Goal: Transaction & Acquisition: Download file/media

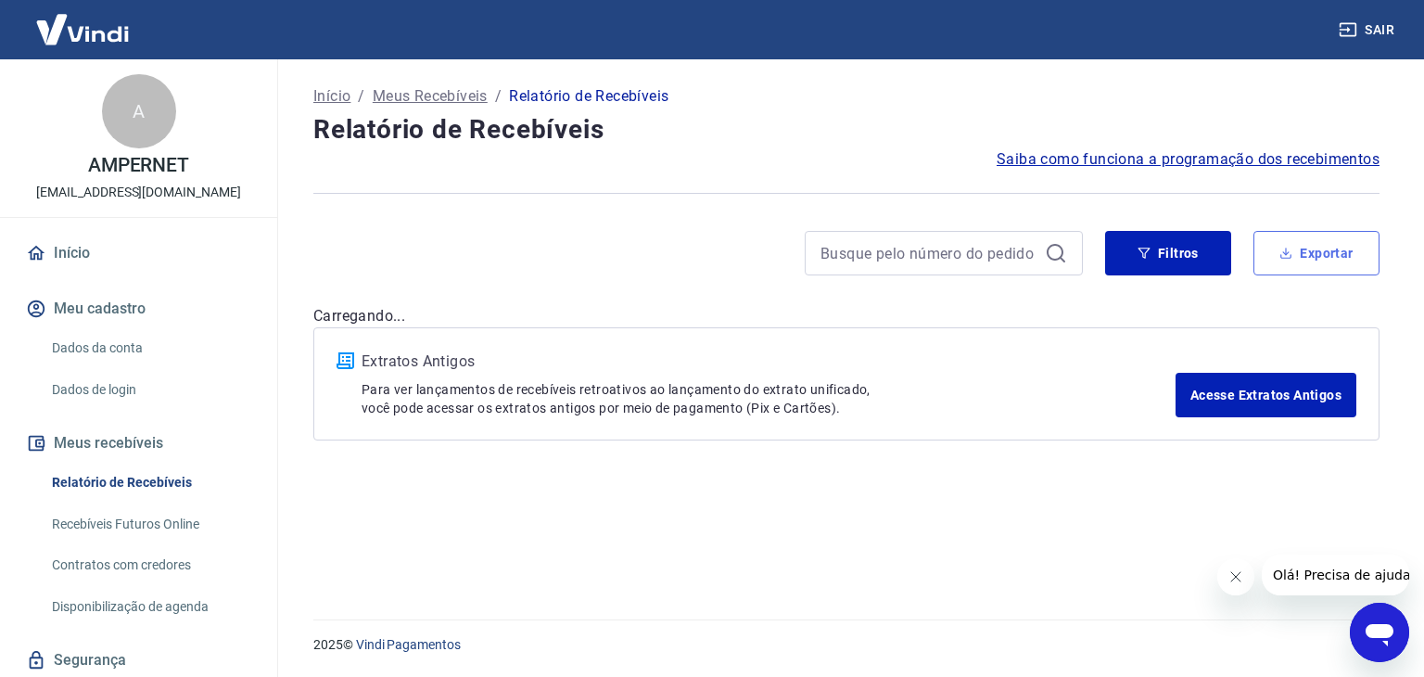
click at [1313, 251] on button "Exportar" at bounding box center [1316, 253] width 126 height 45
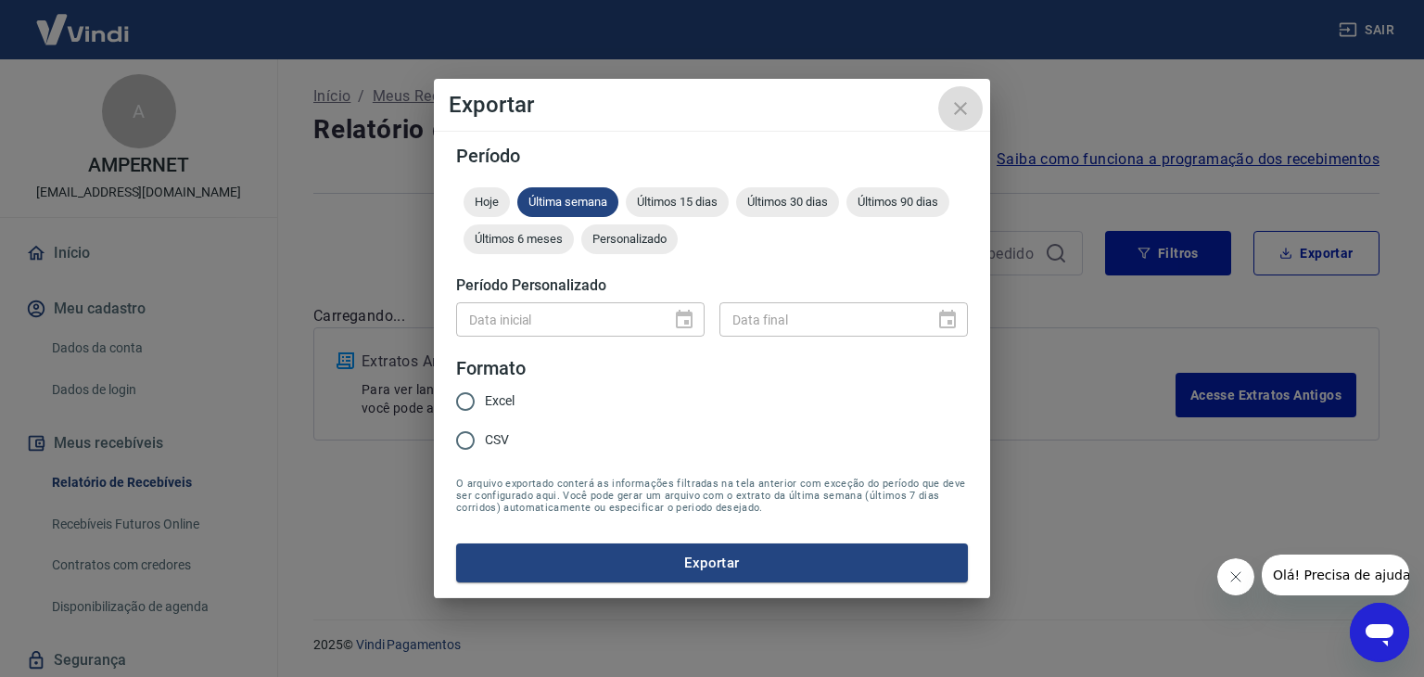
click at [965, 103] on icon "close" at bounding box center [960, 108] width 13 height 13
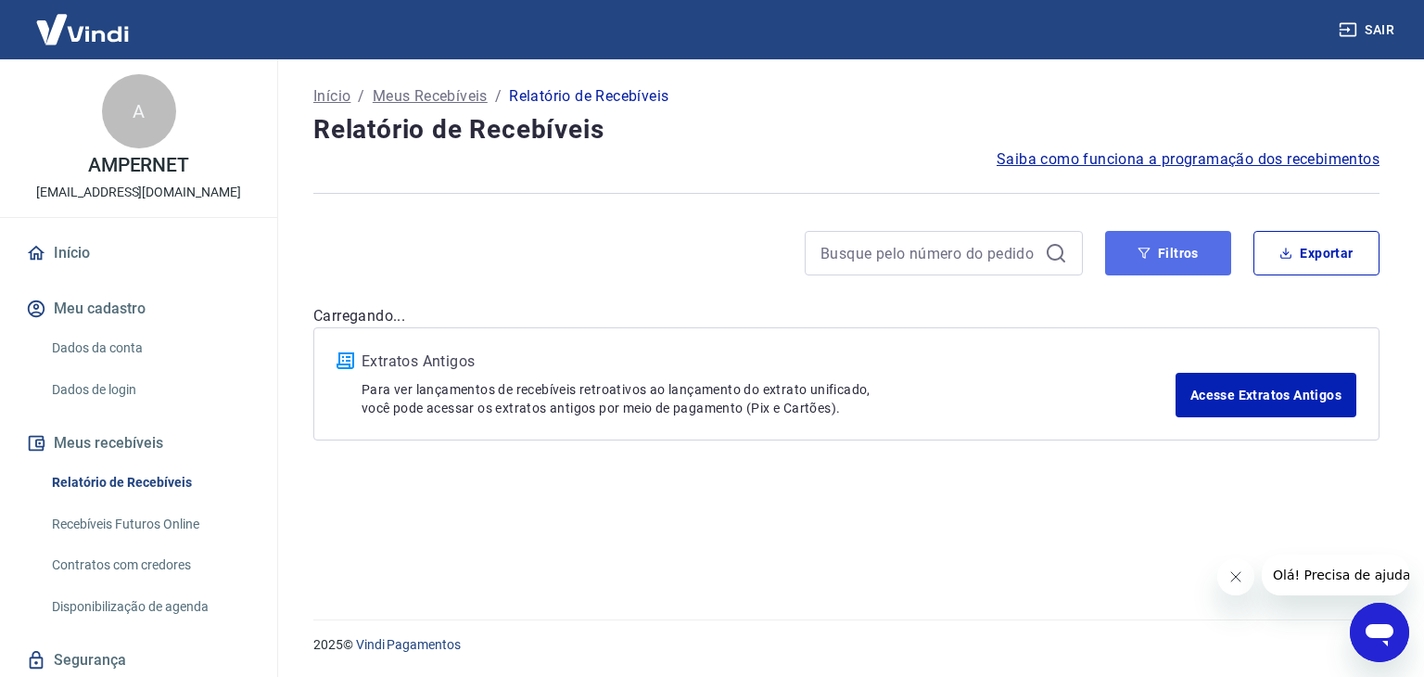
click at [1151, 243] on button "Filtros" at bounding box center [1168, 253] width 126 height 45
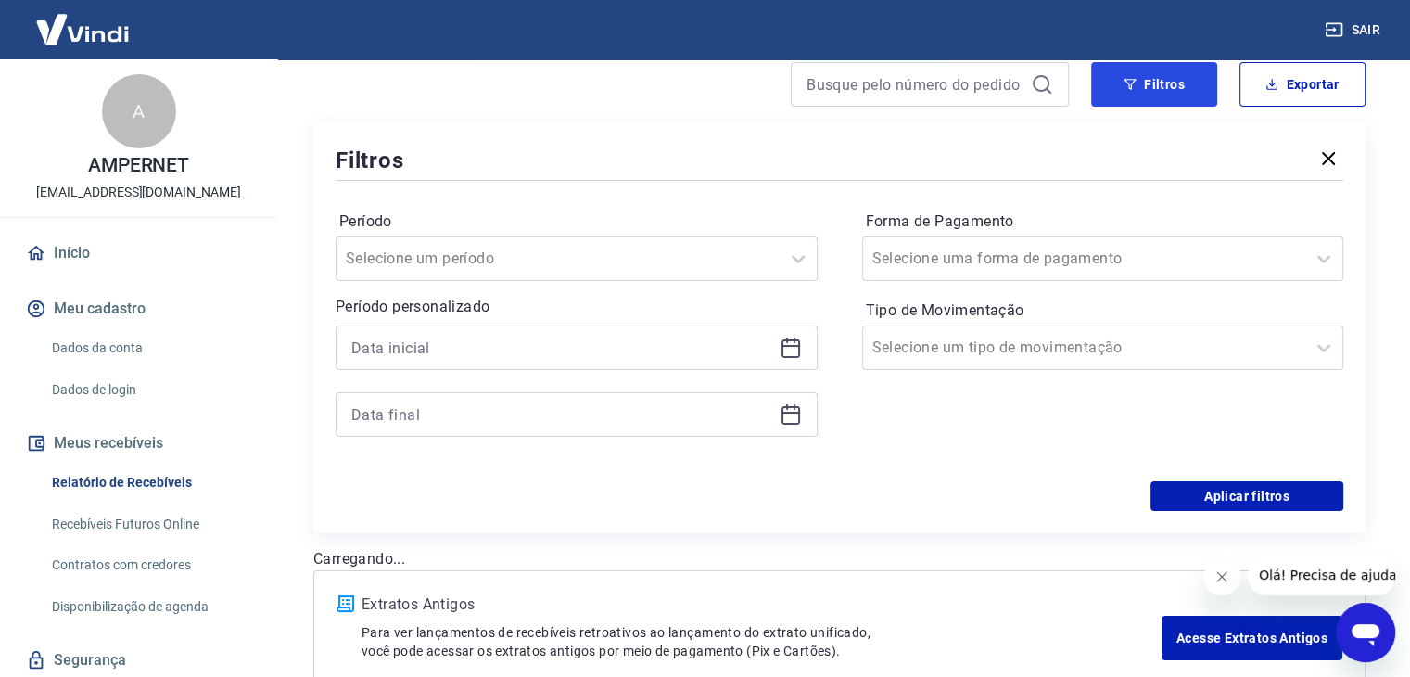
scroll to position [277, 0]
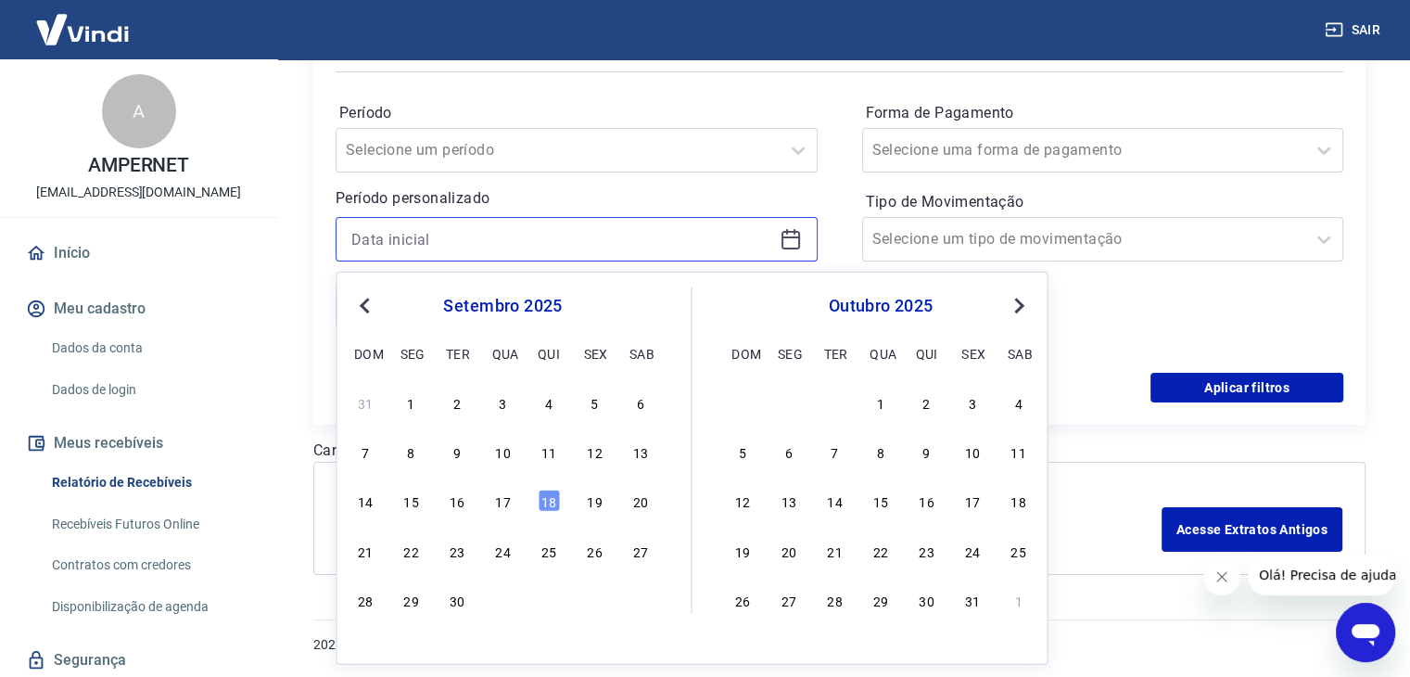
click at [377, 235] on input at bounding box center [561, 239] width 421 height 28
click at [463, 502] on div "16" at bounding box center [457, 501] width 22 height 22
type input "[DATE]"
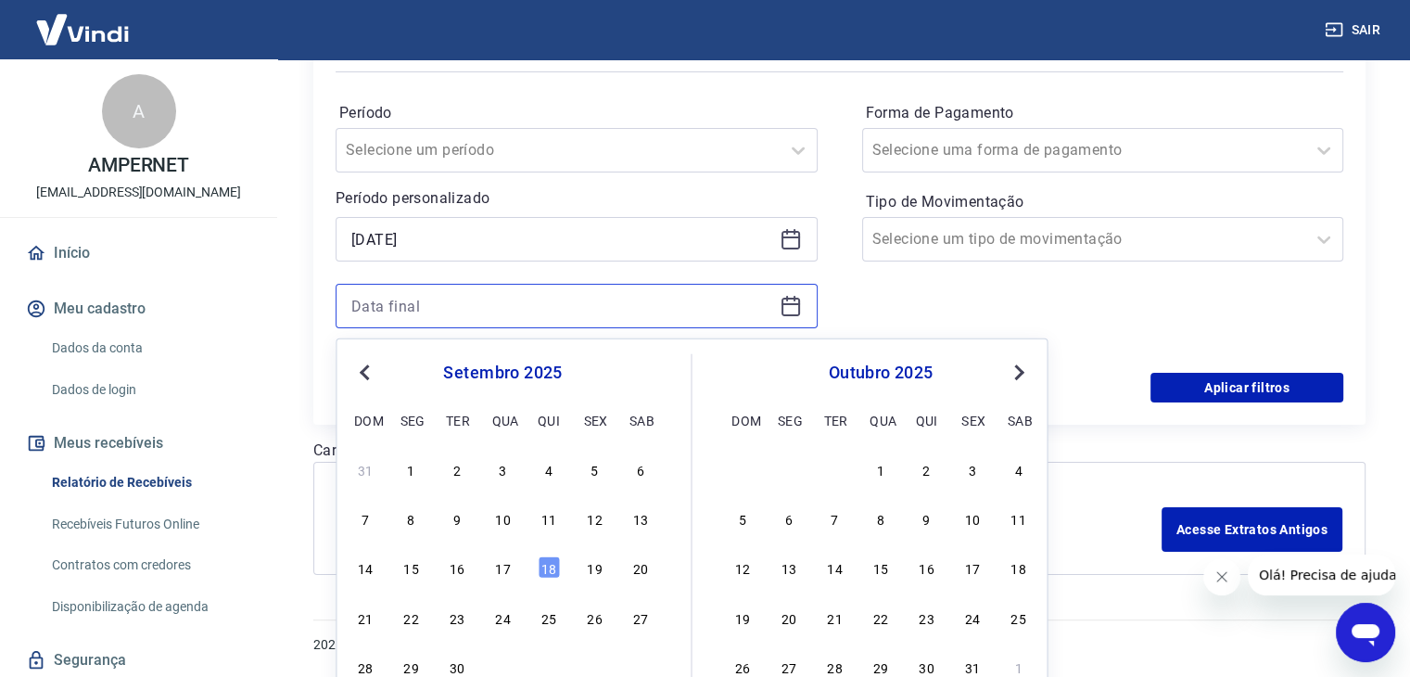
click at [418, 298] on input at bounding box center [561, 306] width 421 height 28
click at [456, 574] on div "16" at bounding box center [457, 567] width 22 height 22
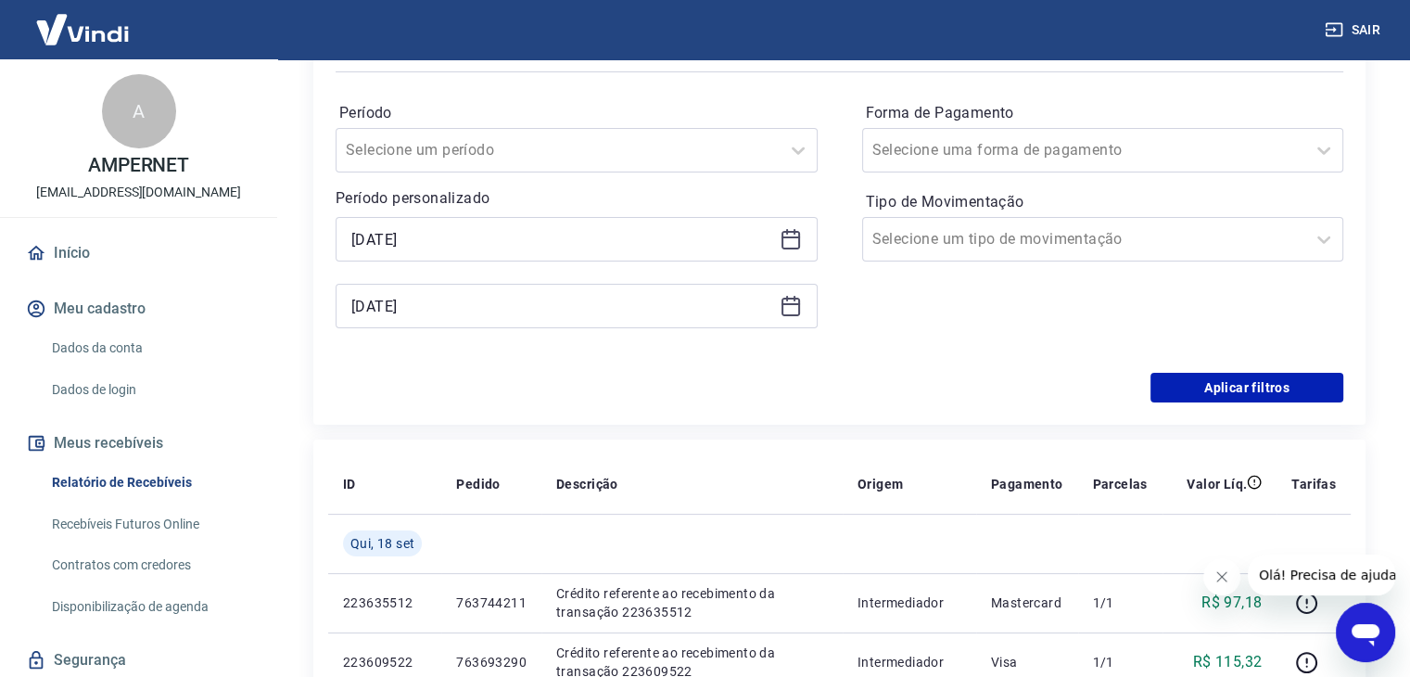
type input "[DATE]"
click at [1217, 385] on button "Aplicar filtros" at bounding box center [1247, 388] width 193 height 30
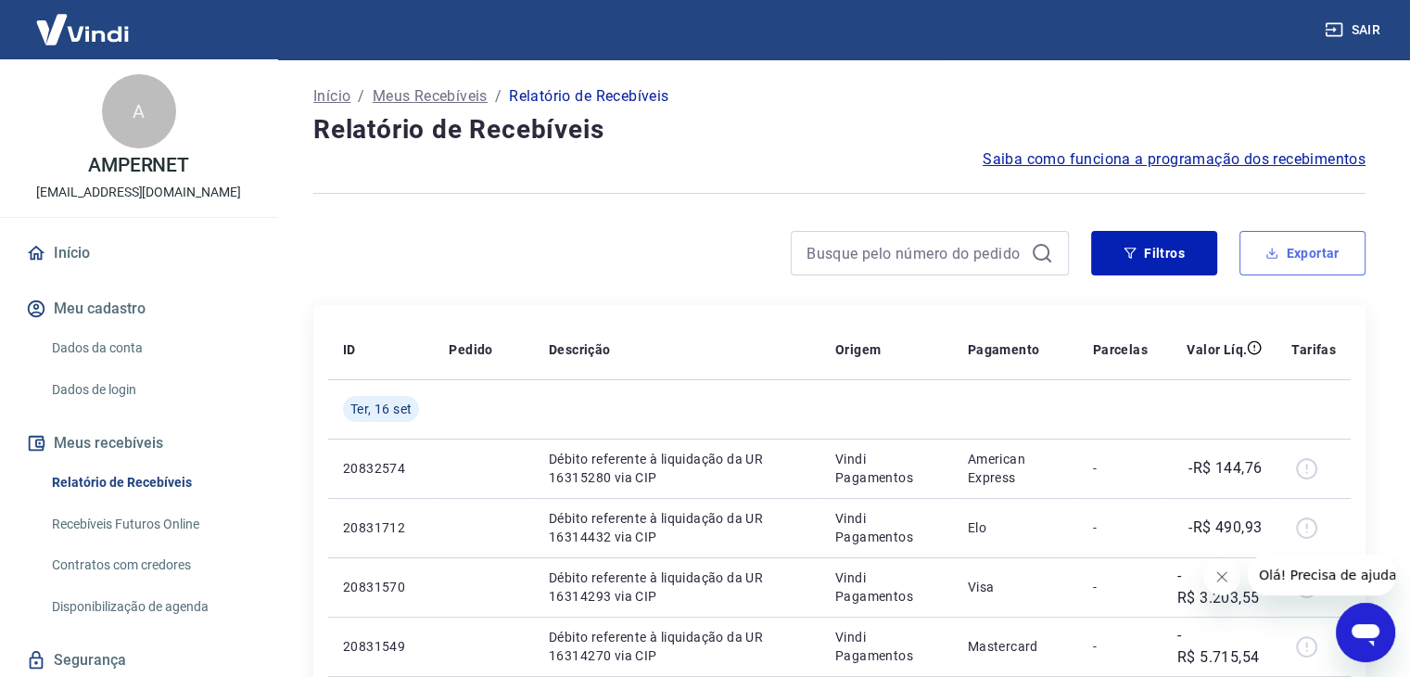
click at [1304, 254] on button "Exportar" at bounding box center [1303, 253] width 126 height 45
type input "[DATE]"
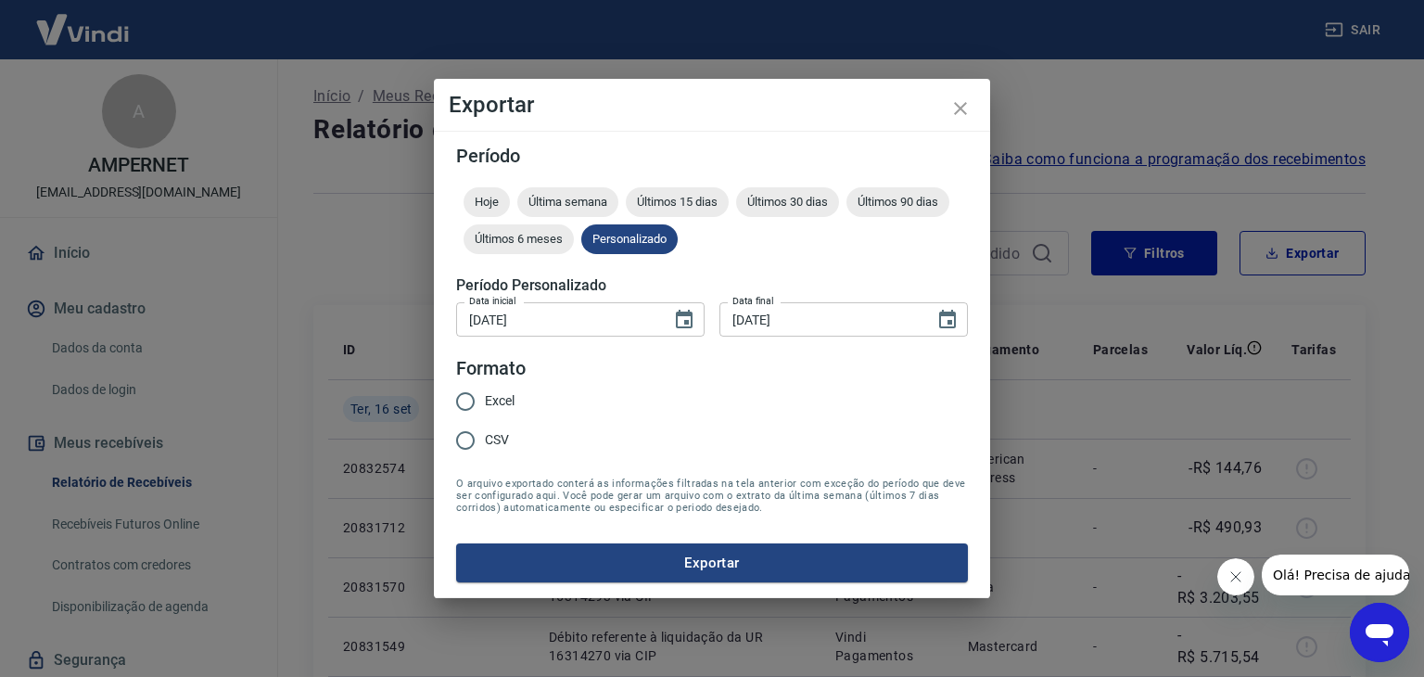
click at [462, 438] on input "CSV" at bounding box center [465, 440] width 39 height 39
radio input "true"
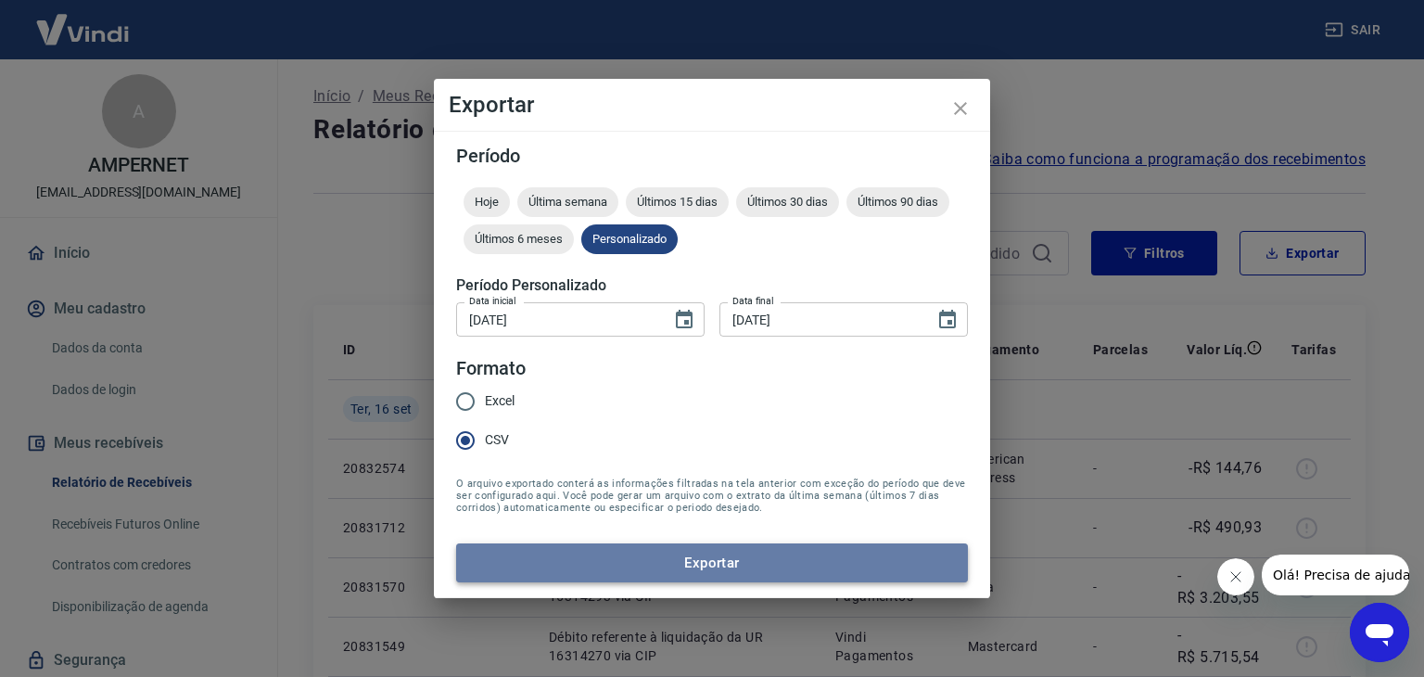
click at [682, 556] on button "Exportar" at bounding box center [712, 562] width 512 height 39
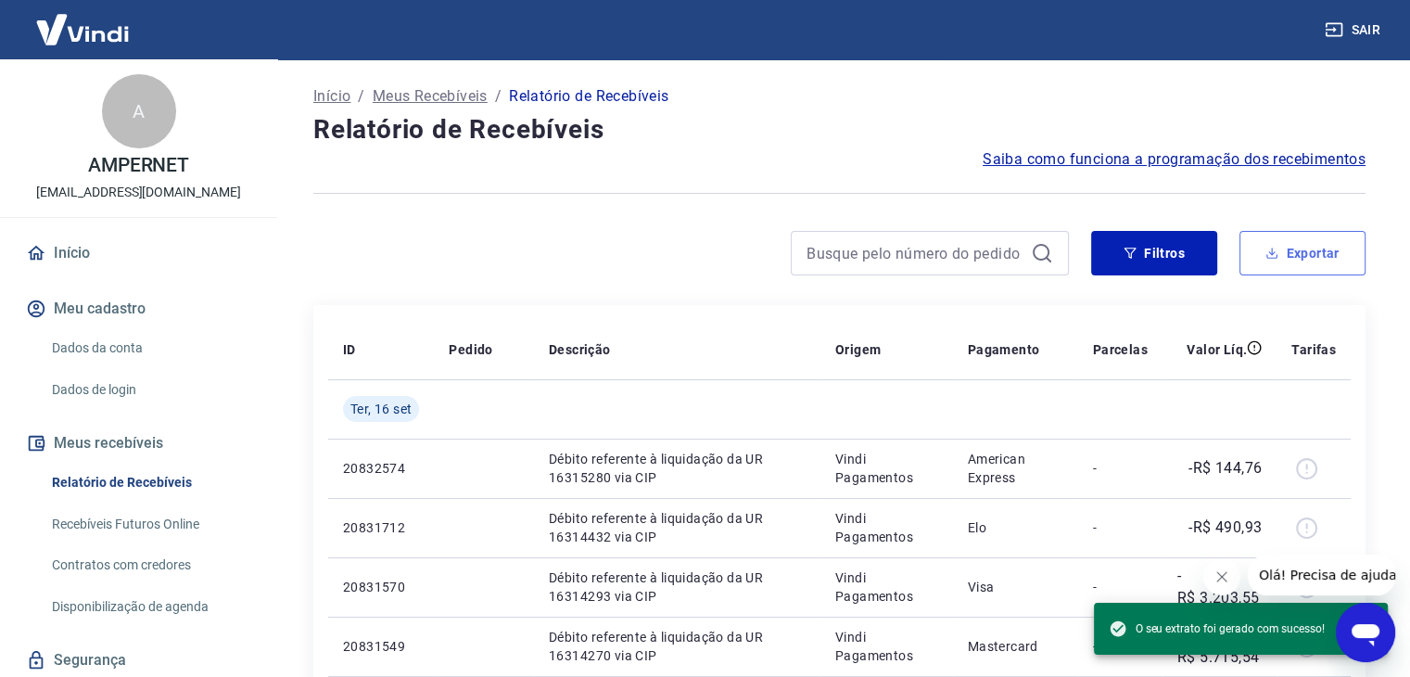
click at [1287, 247] on button "Exportar" at bounding box center [1303, 253] width 126 height 45
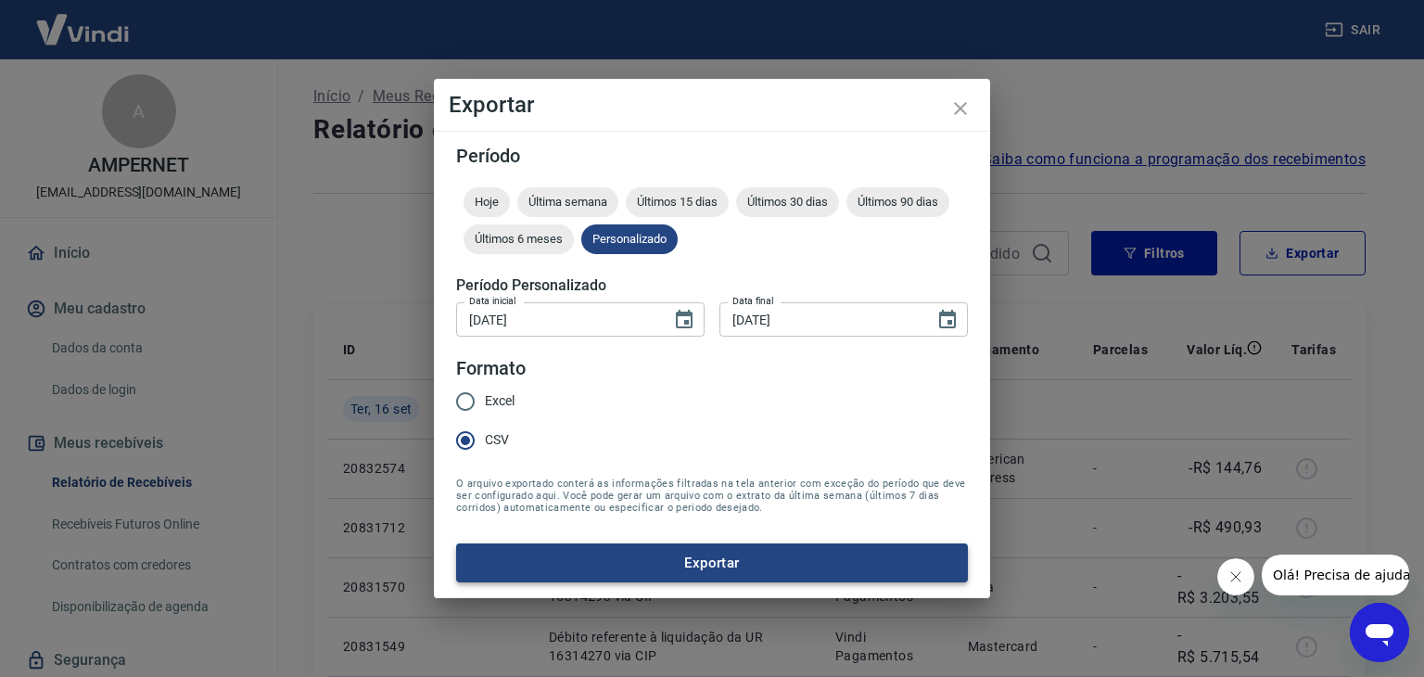
click at [735, 568] on button "Exportar" at bounding box center [712, 562] width 512 height 39
